Goal: Information Seeking & Learning: Stay updated

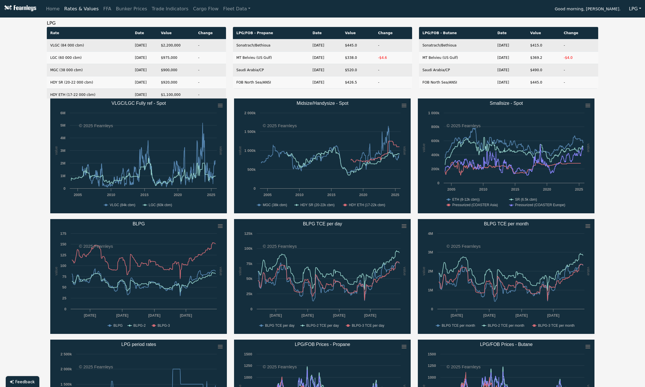
click at [228, 92] on div "Rate Date Value Change VLGC (84 000 cbm) Aug 20, 25 $2,200,000 - LGC (60 000 cb…" at bounding box center [136, 63] width 186 height 72
click at [244, 32] on th "LPG/FOB - Propane" at bounding box center [271, 33] width 76 height 12
drag, startPoint x: 244, startPoint y: 32, endPoint x: 228, endPoint y: 38, distance: 17.3
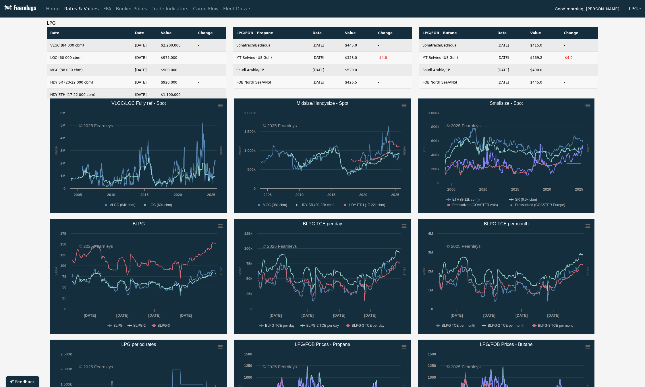
click at [228, 38] on div "Rate Date Value Change VLGC (84 000 cbm) Aug 20, 25 $2,200,000 - LGC (60 000 cb…" at bounding box center [136, 63] width 186 height 72
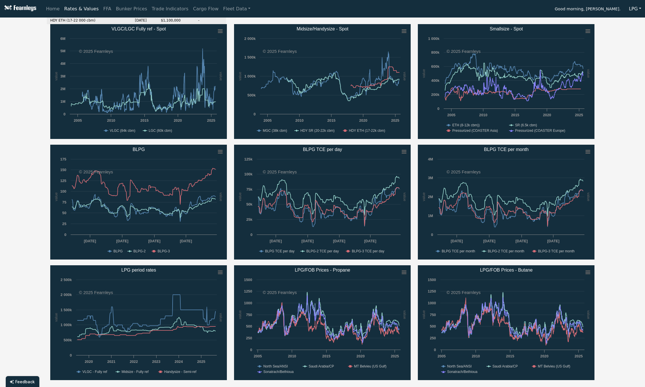
scroll to position [74, 0]
click at [229, 135] on div "Created with Highcharts 11.4.8 value value Chart context menu VLGC/LGC Fully re…" at bounding box center [139, 81] width 184 height 115
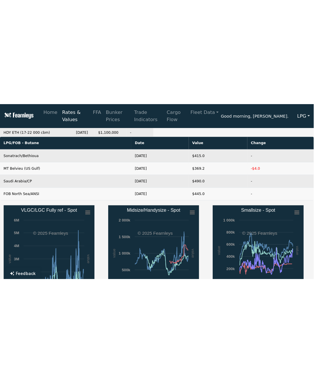
scroll to position [67, 0]
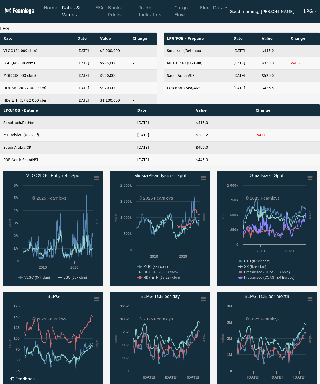
scroll to position [67, 0]
